Goal: Use online tool/utility: Utilize a website feature to perform a specific function

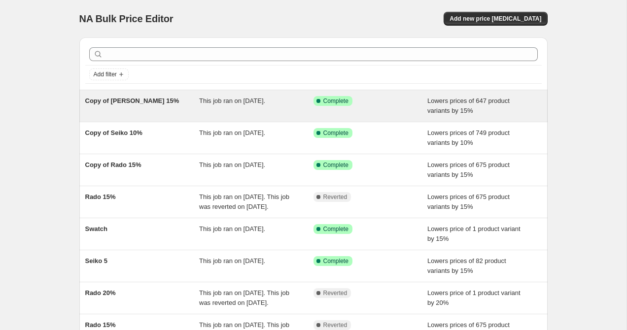
click at [387, 104] on div "Success Complete Complete" at bounding box center [364, 101] width 100 height 10
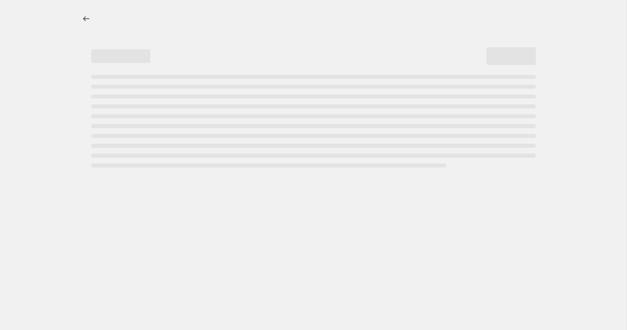
select select "percentage"
select select "collection"
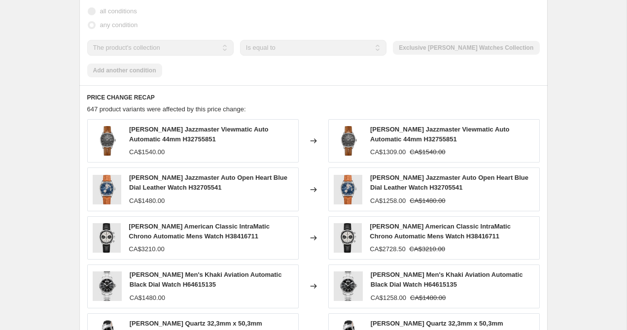
scroll to position [667, 0]
click at [86, 99] on div "PRICE CHANGE RECAP 647 product variants were affected by this price change: [PE…" at bounding box center [313, 235] width 468 height 301
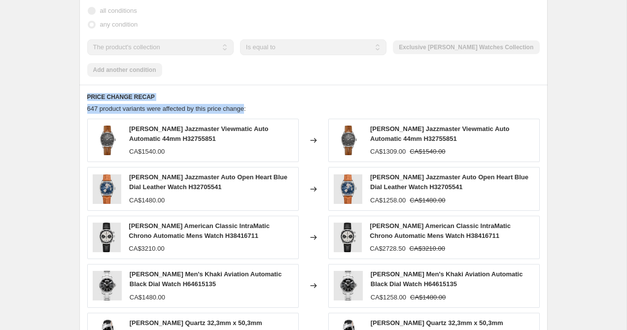
drag, startPoint x: 86, startPoint y: 97, endPoint x: 257, endPoint y: 108, distance: 171.5
click at [257, 108] on div "PRICE CHANGE RECAP 647 product variants were affected by this price change: [PE…" at bounding box center [313, 235] width 468 height 301
click at [278, 113] on div "647 product variants were affected by this price change:" at bounding box center [313, 109] width 453 height 10
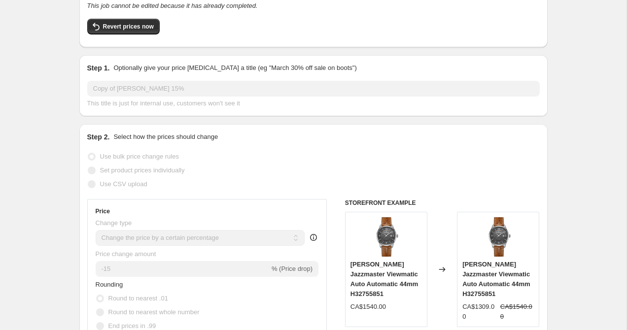
scroll to position [75, 0]
drag, startPoint x: 114, startPoint y: 140, endPoint x: 275, endPoint y: 141, distance: 160.8
click at [274, 142] on div "Step 2. Select how the prices should change" at bounding box center [313, 138] width 453 height 10
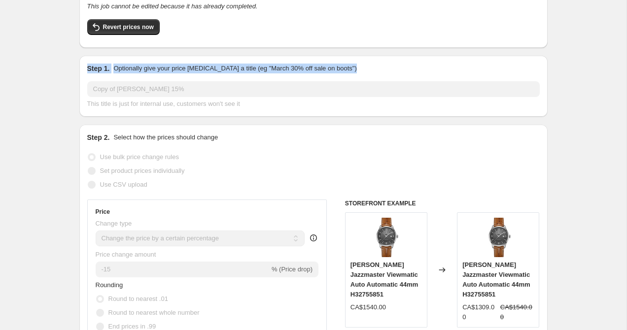
drag, startPoint x: 88, startPoint y: 71, endPoint x: 410, endPoint y: 77, distance: 321.6
click at [410, 77] on div "Step 1. Optionally give your price [MEDICAL_DATA] a title (eg "March 30% off sa…" at bounding box center [313, 86] width 453 height 45
